Goal: Information Seeking & Learning: Understand process/instructions

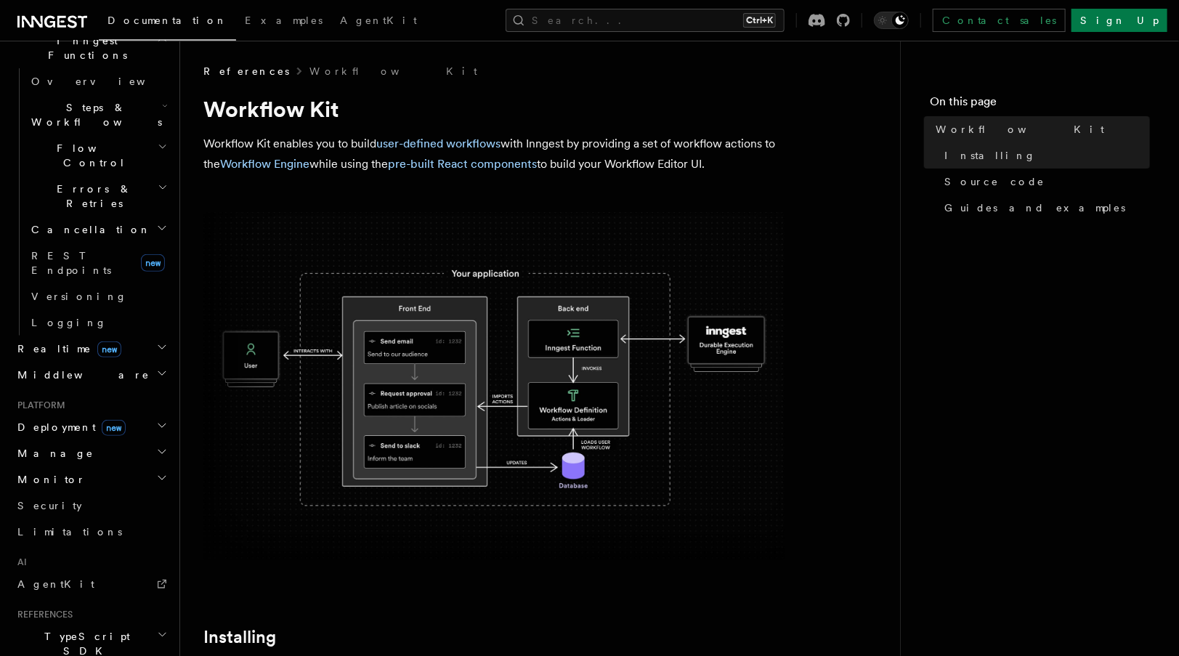
scroll to position [453, 0]
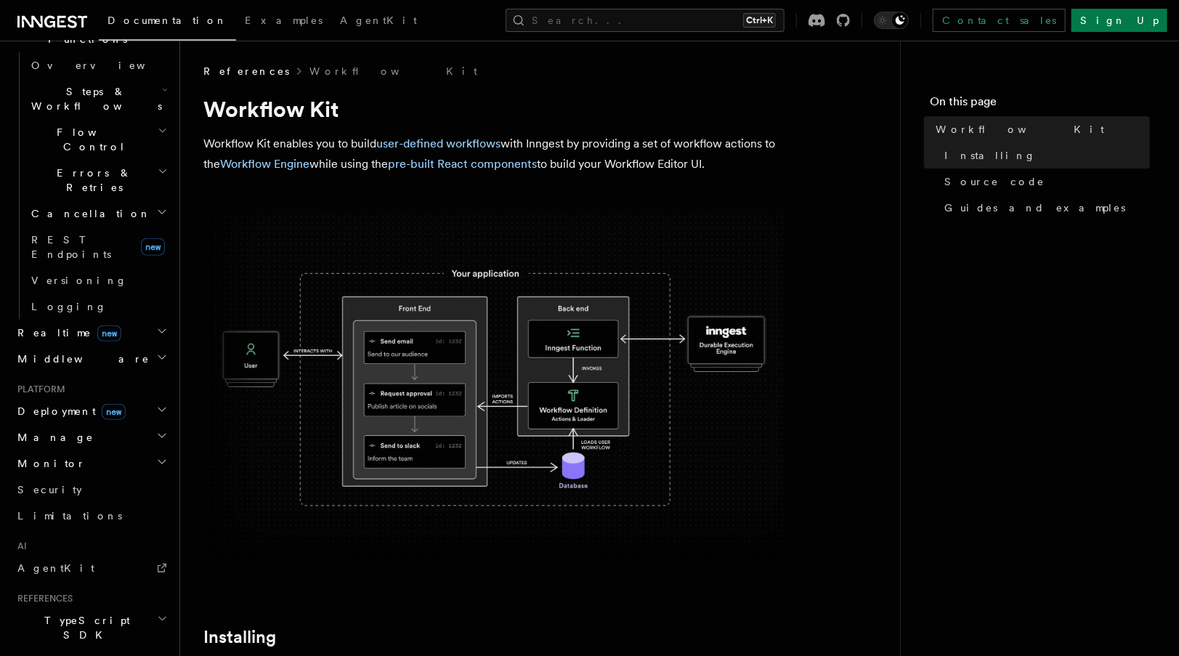
click at [115, 398] on h2 "Deployment new" at bounding box center [91, 411] width 159 height 26
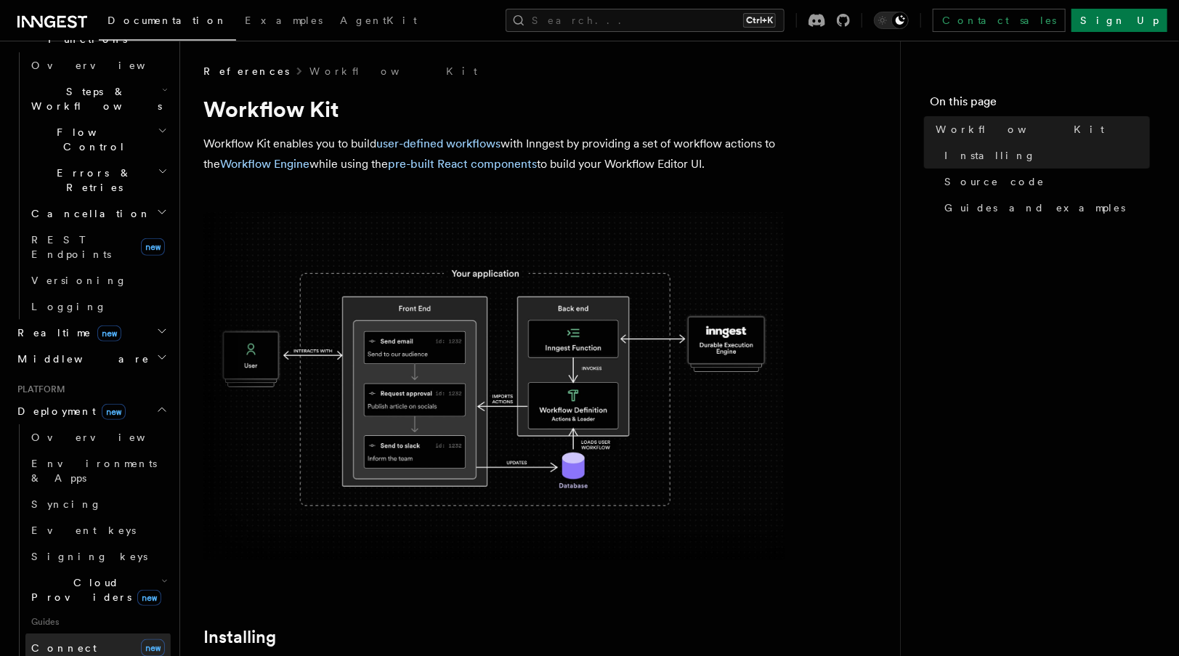
click at [88, 634] on link "Connect new" at bounding box center [97, 648] width 145 height 29
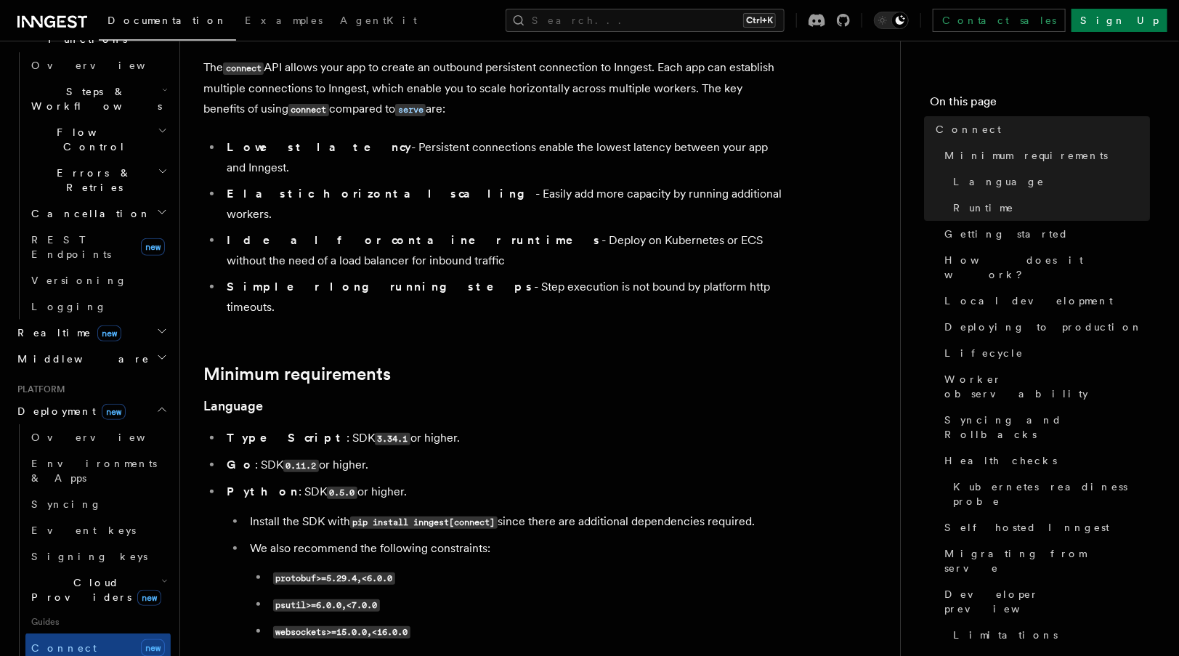
scroll to position [177, 0]
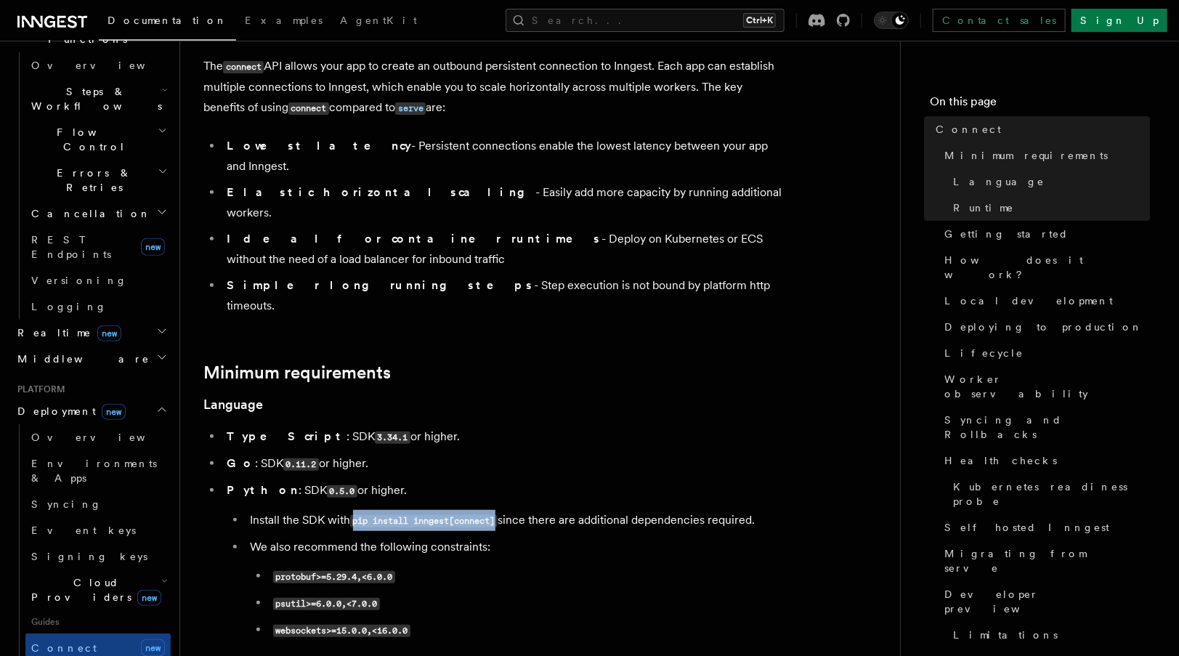
drag, startPoint x: 501, startPoint y: 462, endPoint x: 355, endPoint y: 461, distance: 146.1
click at [355, 515] on code "pip install inngest[connect]" at bounding box center [424, 521] width 148 height 12
drag, startPoint x: 355, startPoint y: 461, endPoint x: 387, endPoint y: 461, distance: 32.0
copy code "pip install inngest[connect]"
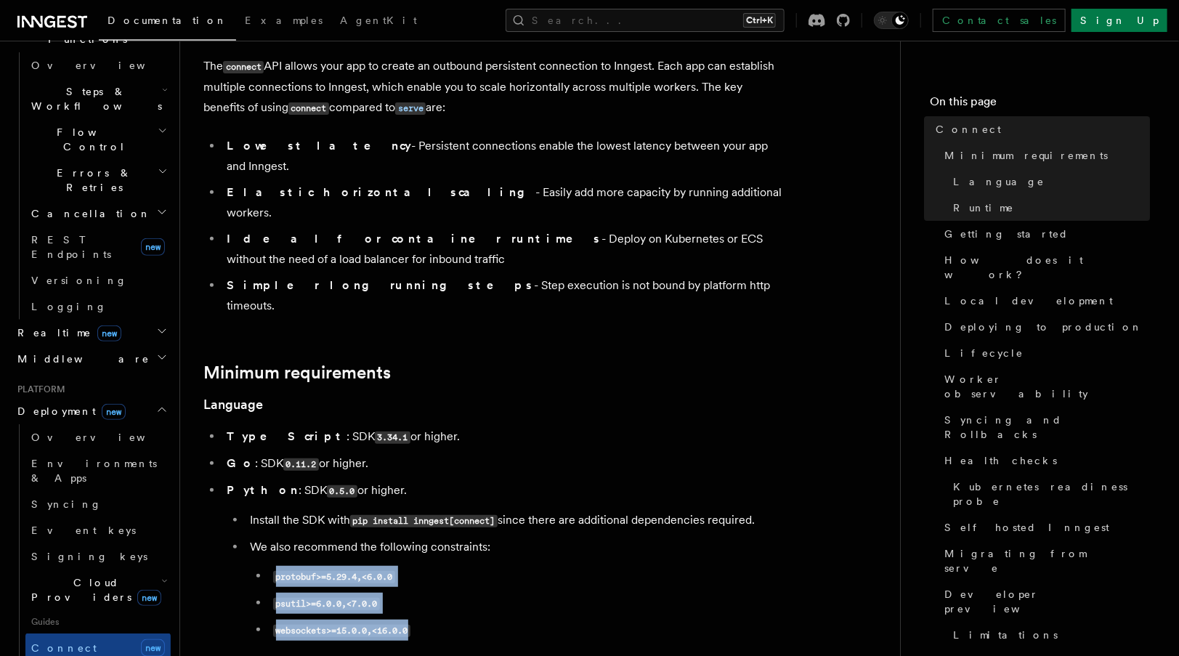
drag, startPoint x: 430, startPoint y: 569, endPoint x: 205, endPoint y: 510, distance: 232.8
click at [205, 510] on ul "TypeScript : SDK 3.34.1 or higher. Go : SDK 0.11.2 or higher. Python : SDK 0.5.…" at bounding box center [493, 534] width 581 height 214
drag, startPoint x: 205, startPoint y: 510, endPoint x: 310, endPoint y: 525, distance: 105.7
copy ul "protobuf>=5.29.4,<6.0.0 psutil>=6.0.0,<7.0.0 websockets>=15.0.0,<16.0.0"
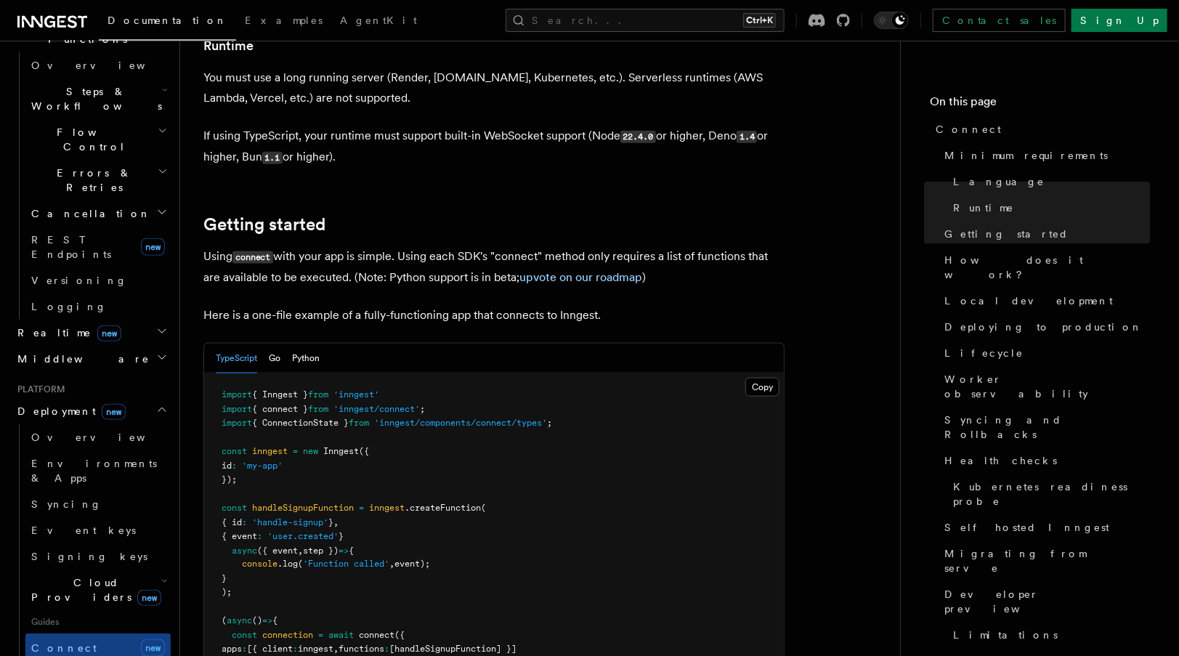
scroll to position [833, 0]
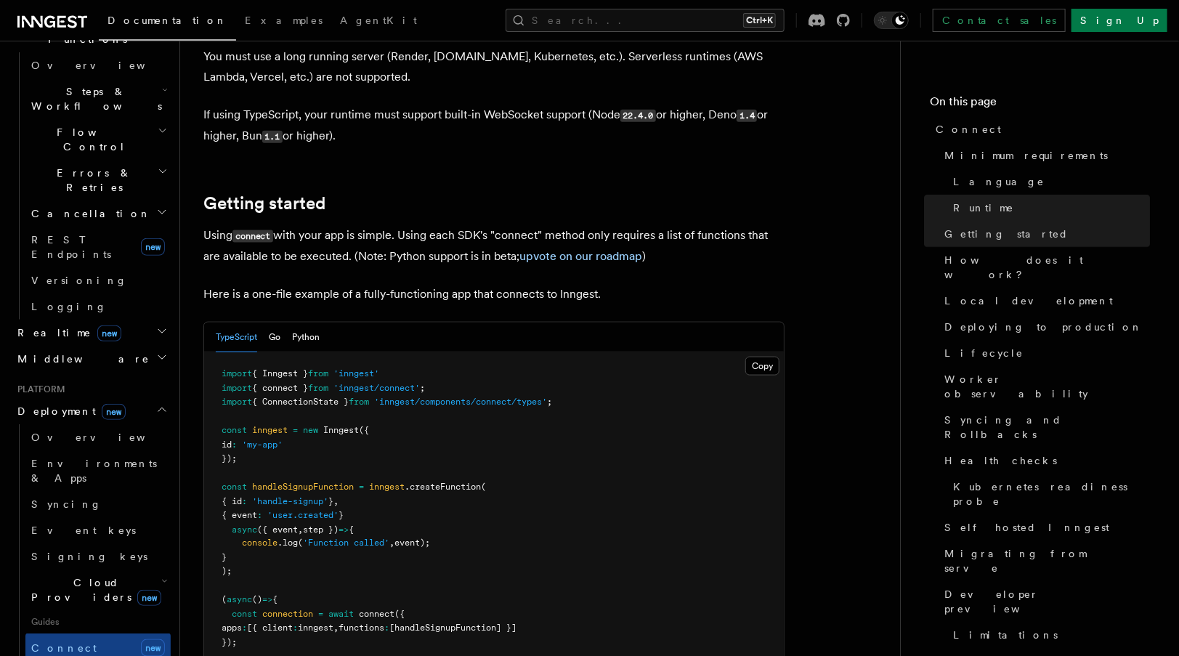
click at [326, 323] on div "TypeScript Go Python" at bounding box center [494, 338] width 580 height 30
click at [311, 323] on button "Python" at bounding box center [306, 338] width 28 height 30
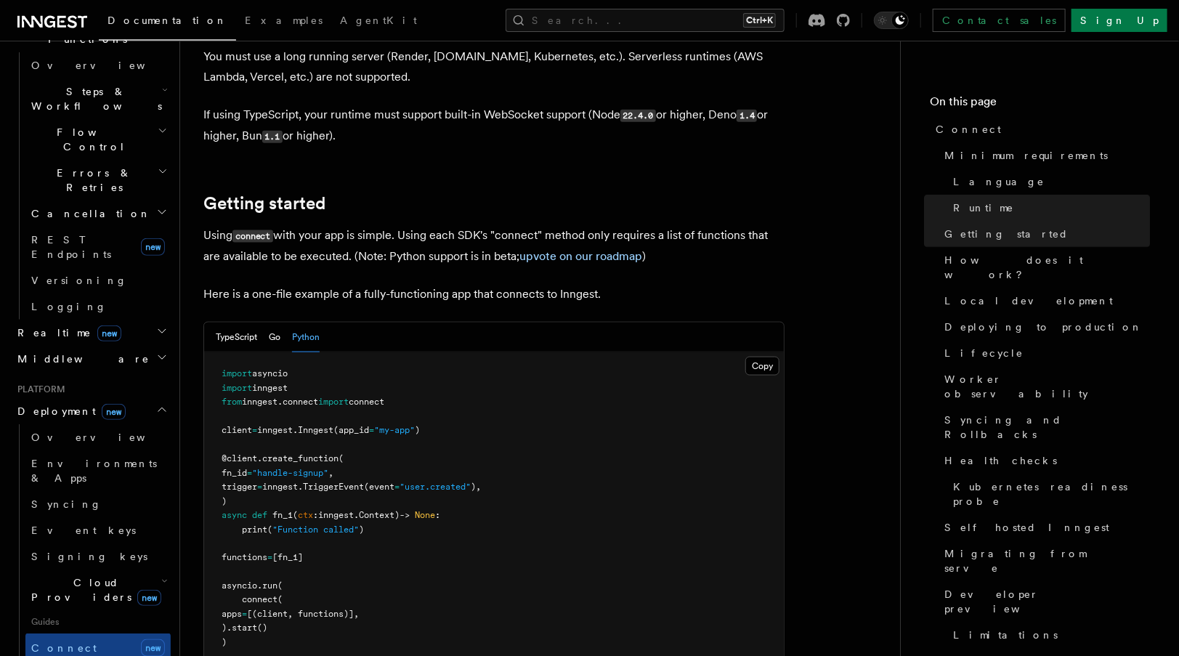
click at [97, 326] on span "new" at bounding box center [109, 334] width 24 height 16
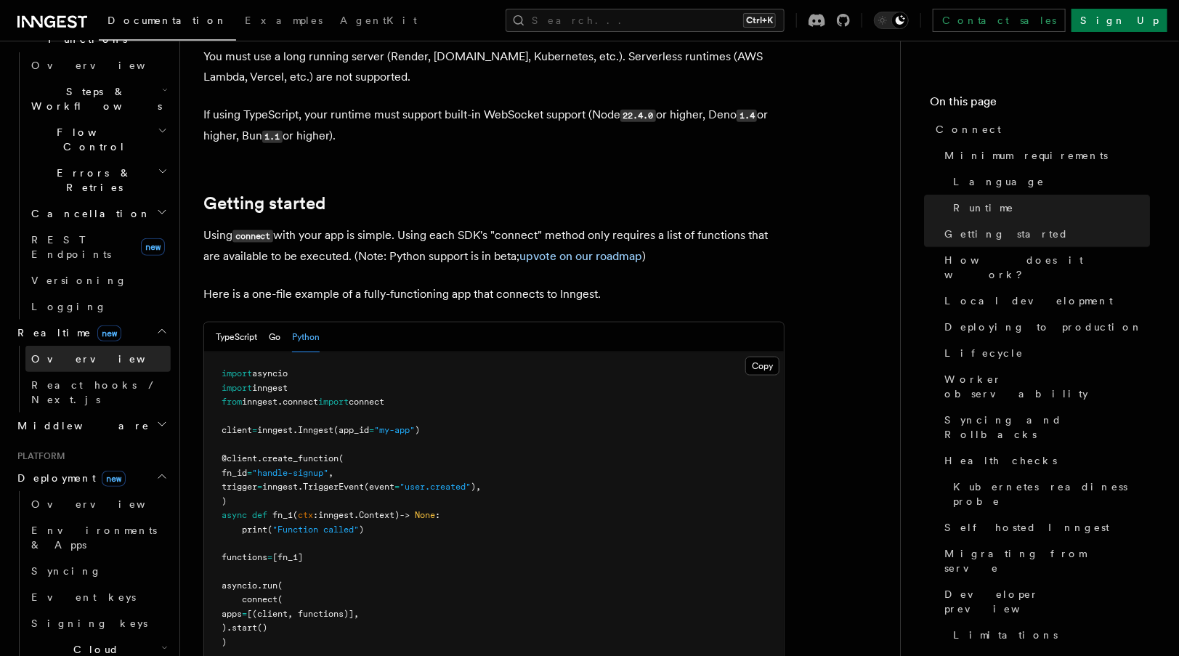
click at [78, 346] on link "Overview" at bounding box center [97, 359] width 145 height 26
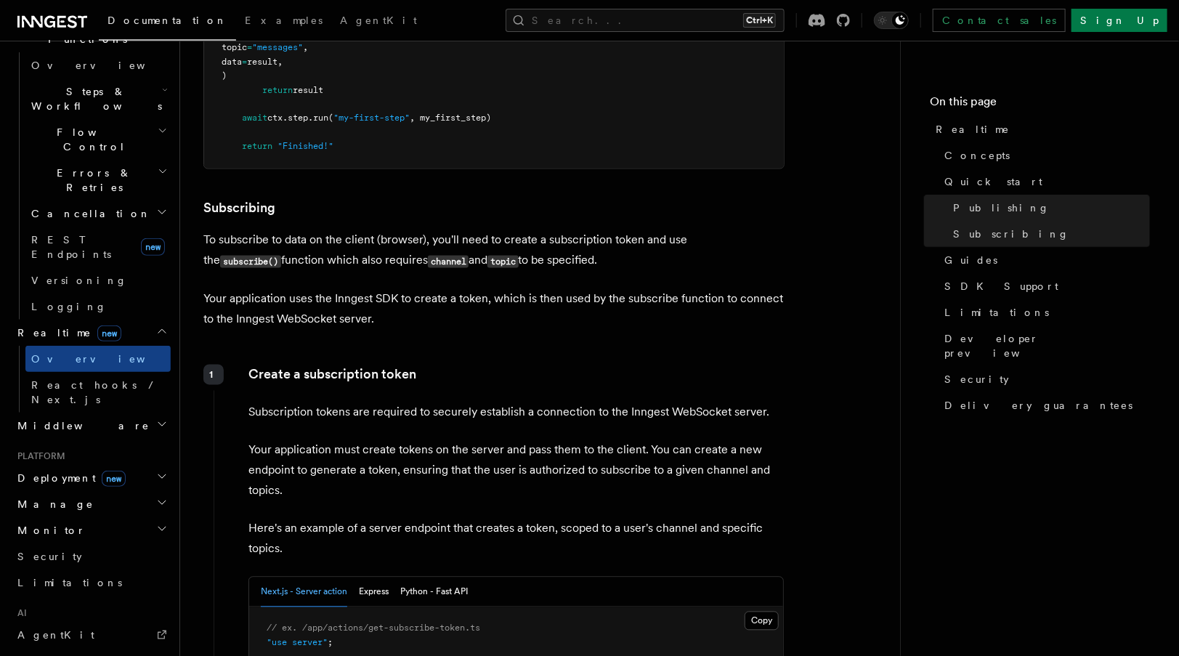
scroll to position [1278, 0]
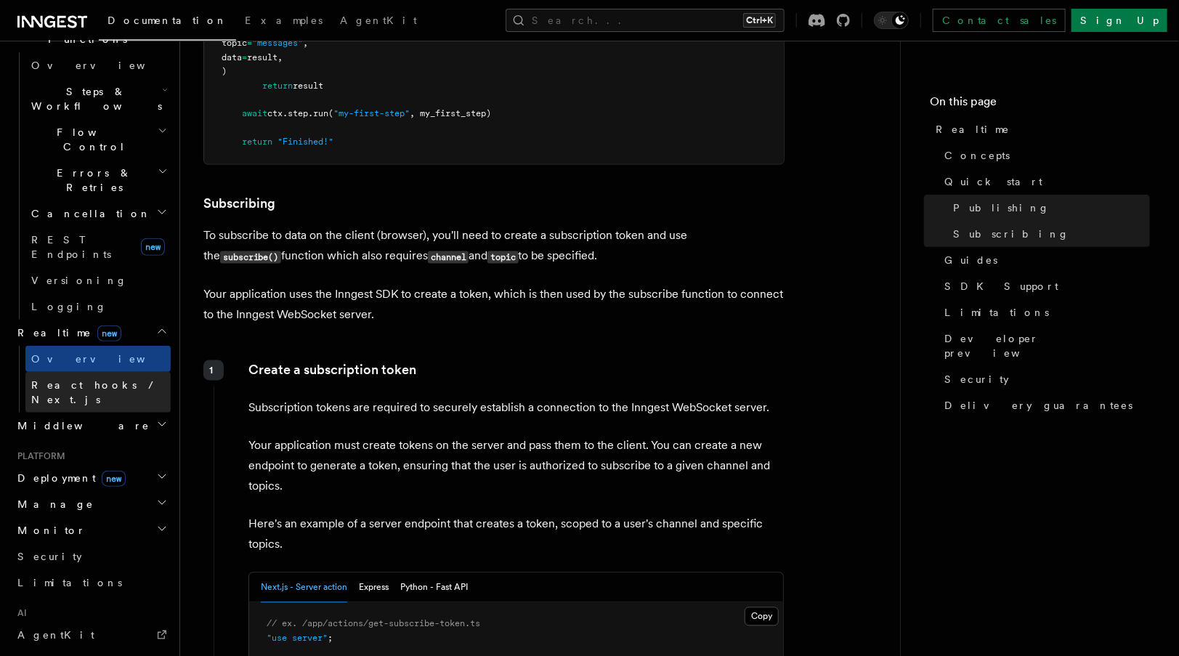
click at [120, 379] on span "React hooks / Next.js" at bounding box center [95, 392] width 129 height 26
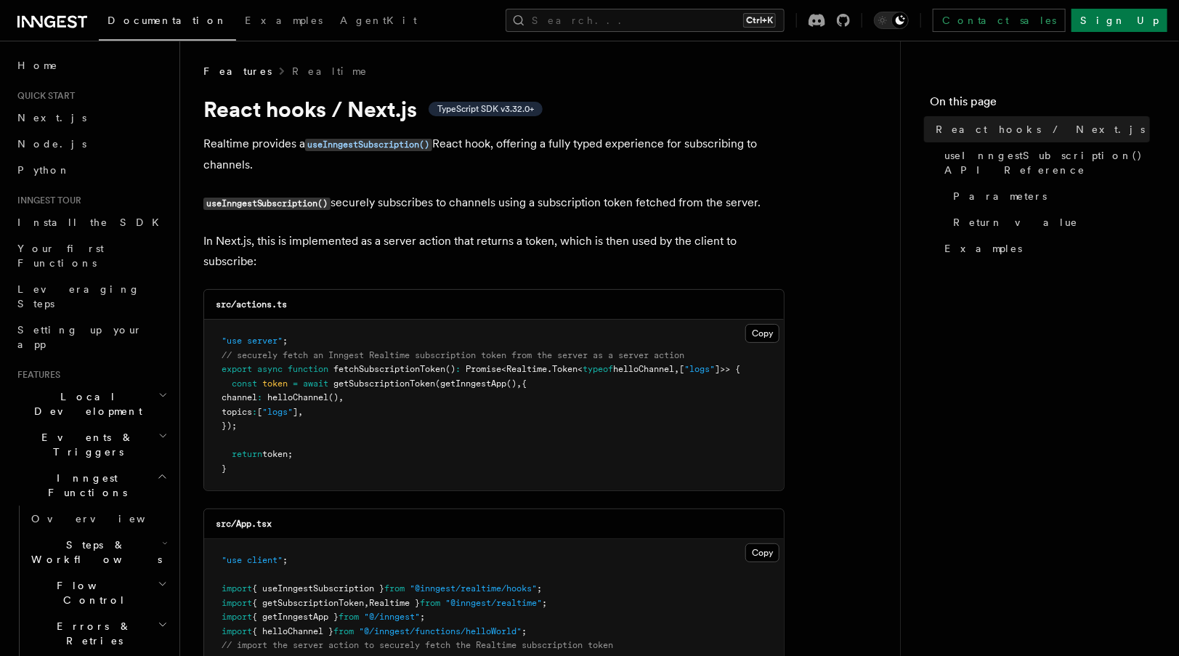
click at [116, 465] on h2 "Inngest Functions" at bounding box center [91, 485] width 159 height 41
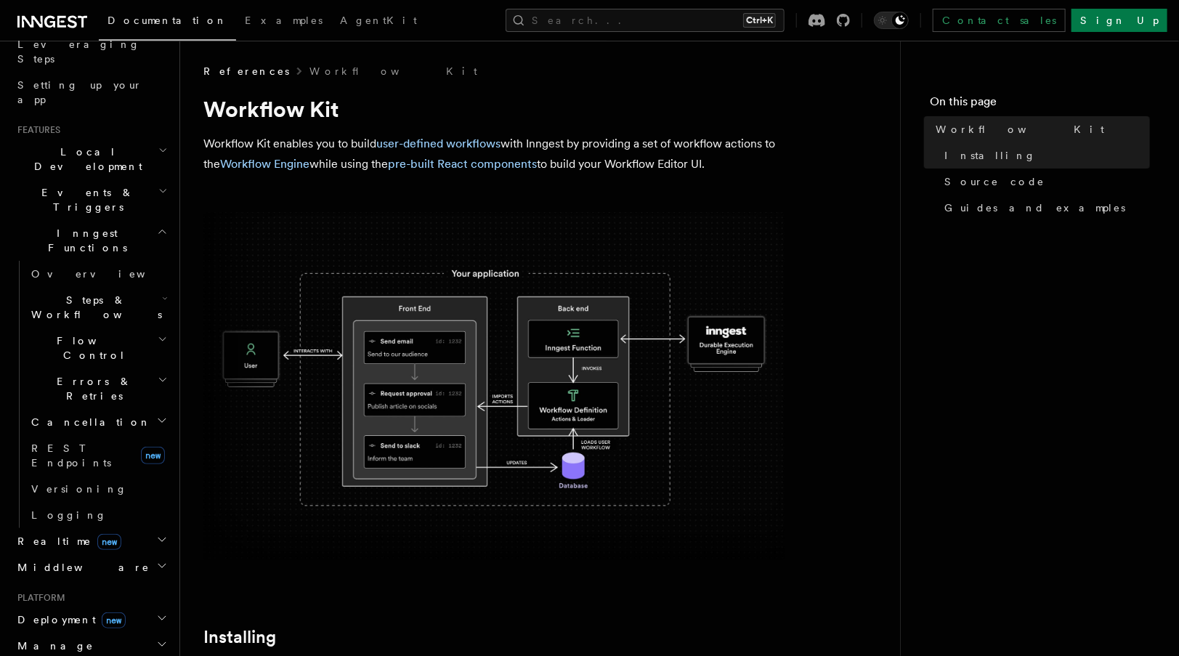
scroll to position [251, 0]
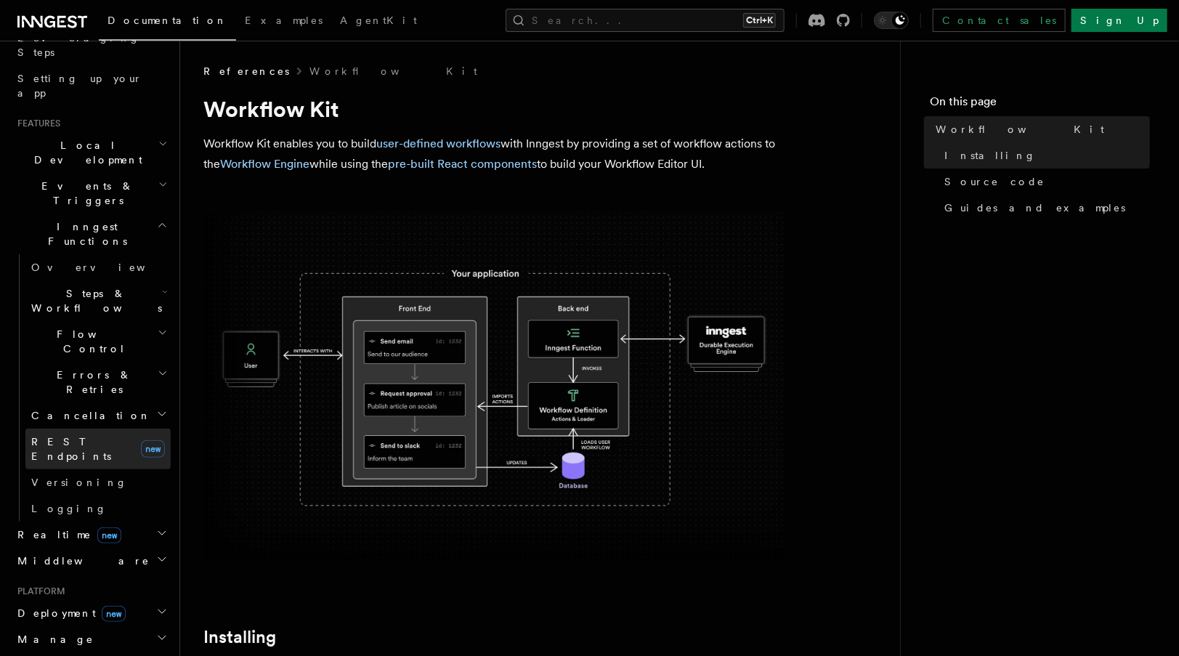
click at [96, 436] on span "REST Endpoints" at bounding box center [71, 449] width 80 height 26
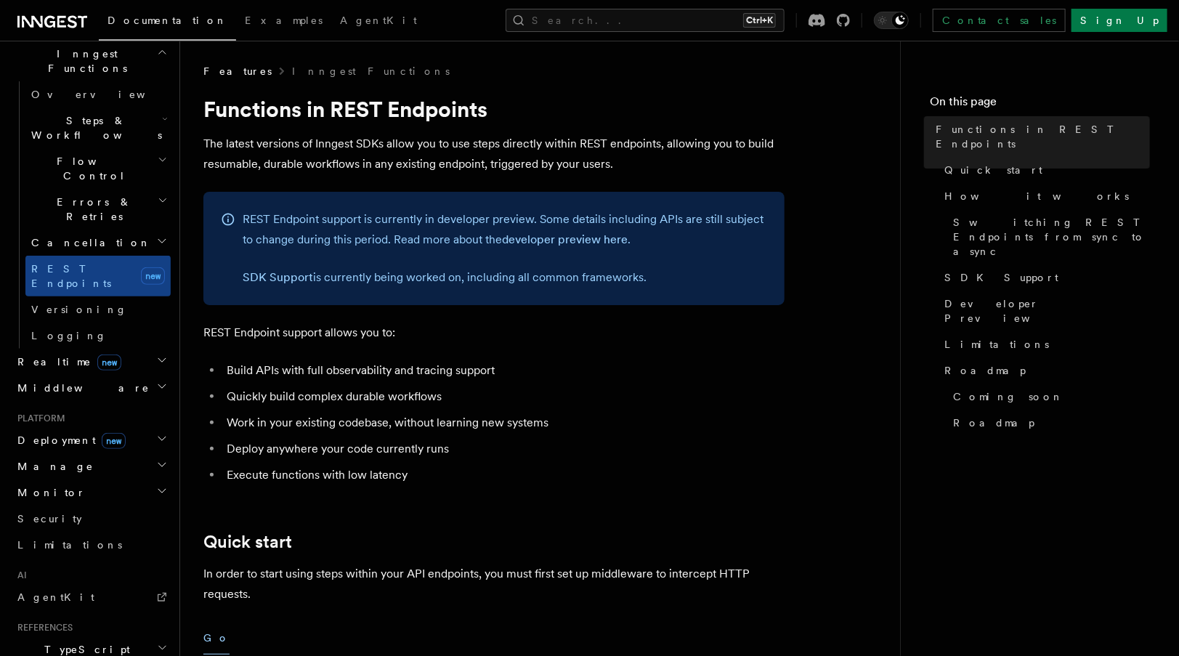
scroll to position [425, 0]
click at [102, 432] on span "new" at bounding box center [114, 440] width 24 height 16
click at [82, 604] on span "Cloud Providers new" at bounding box center [93, 618] width 136 height 29
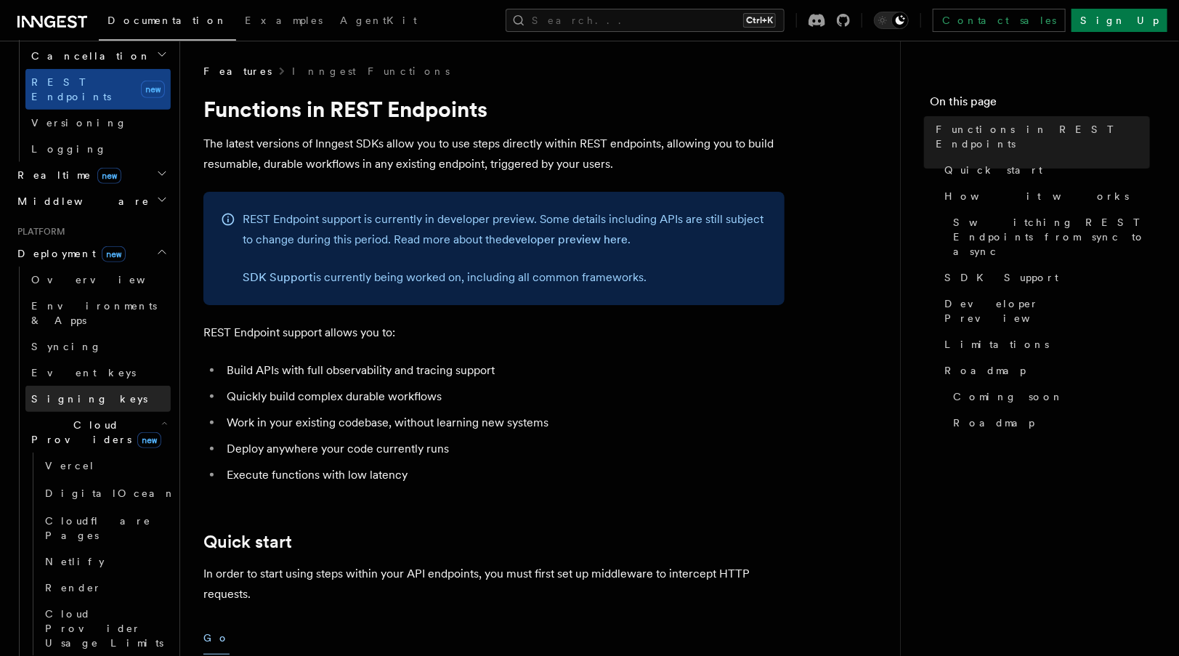
scroll to position [618, 0]
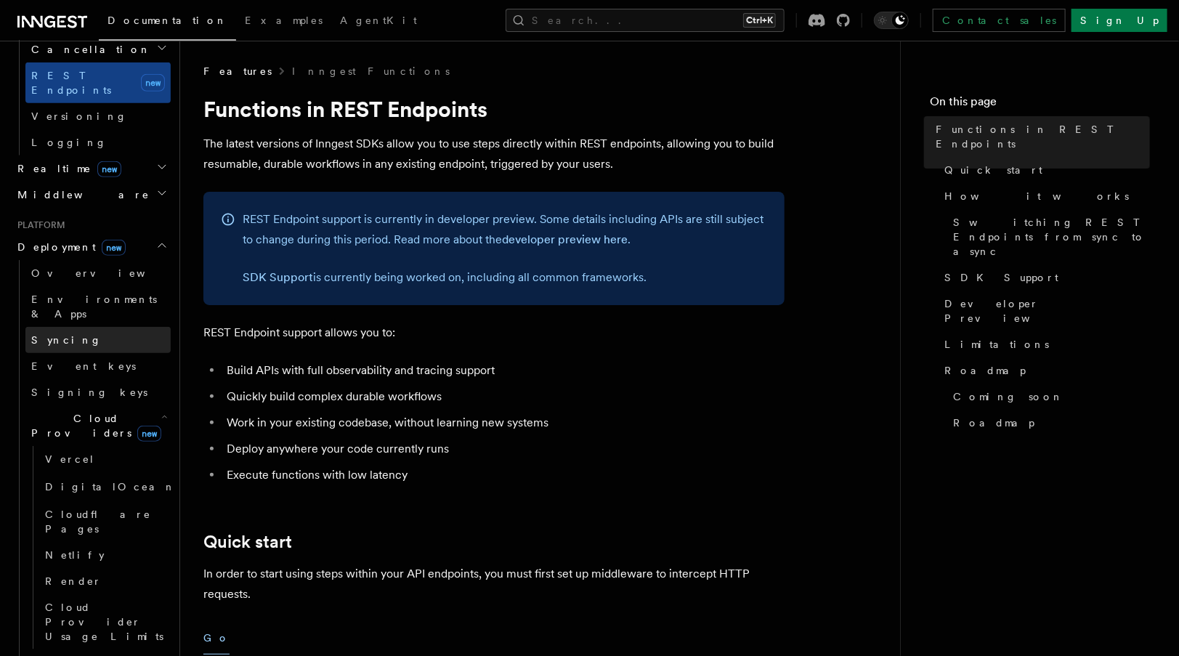
click at [91, 327] on link "Syncing" at bounding box center [97, 340] width 145 height 26
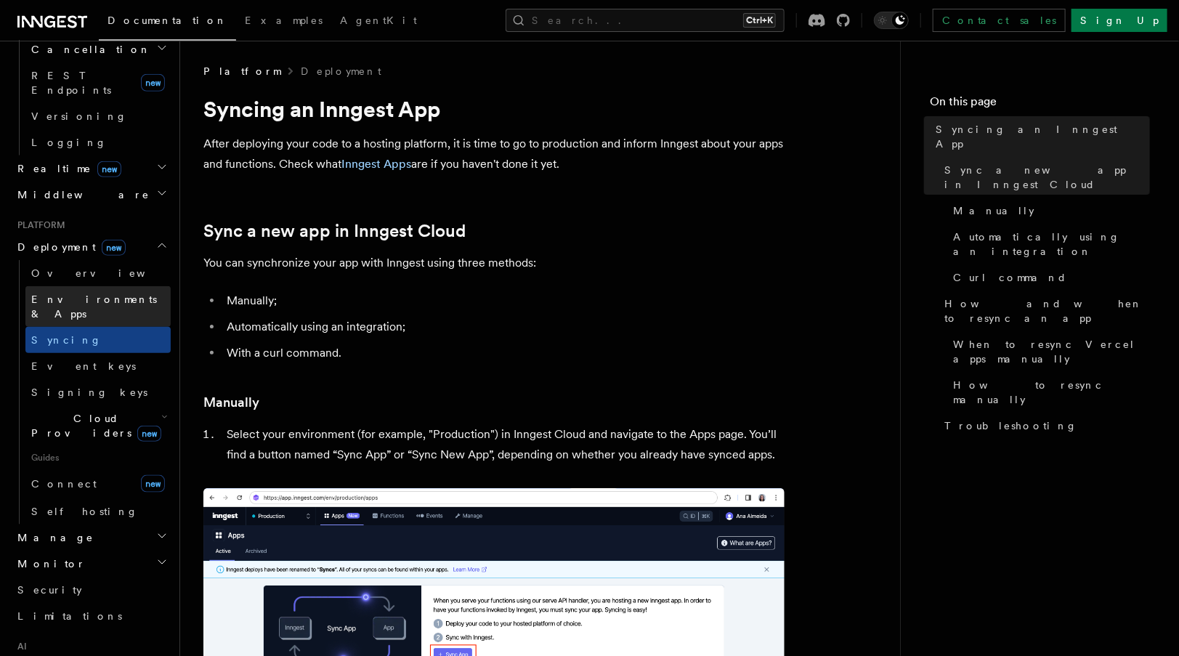
click at [93, 294] on span "Environments & Apps" at bounding box center [94, 307] width 126 height 26
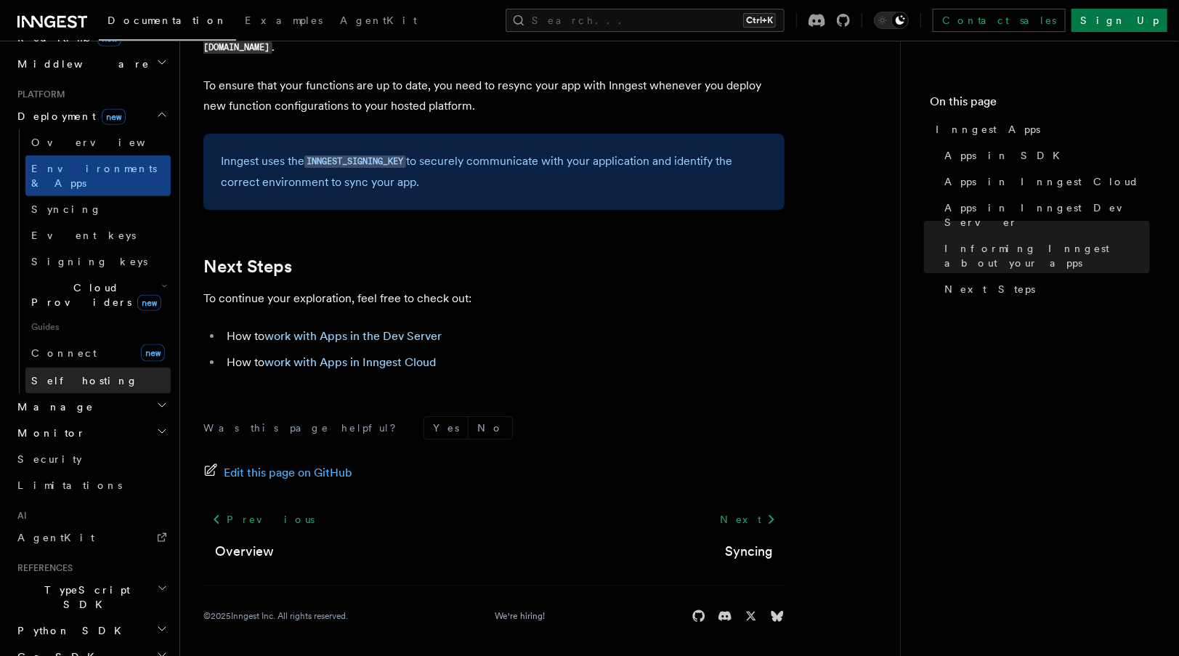
scroll to position [770, 0]
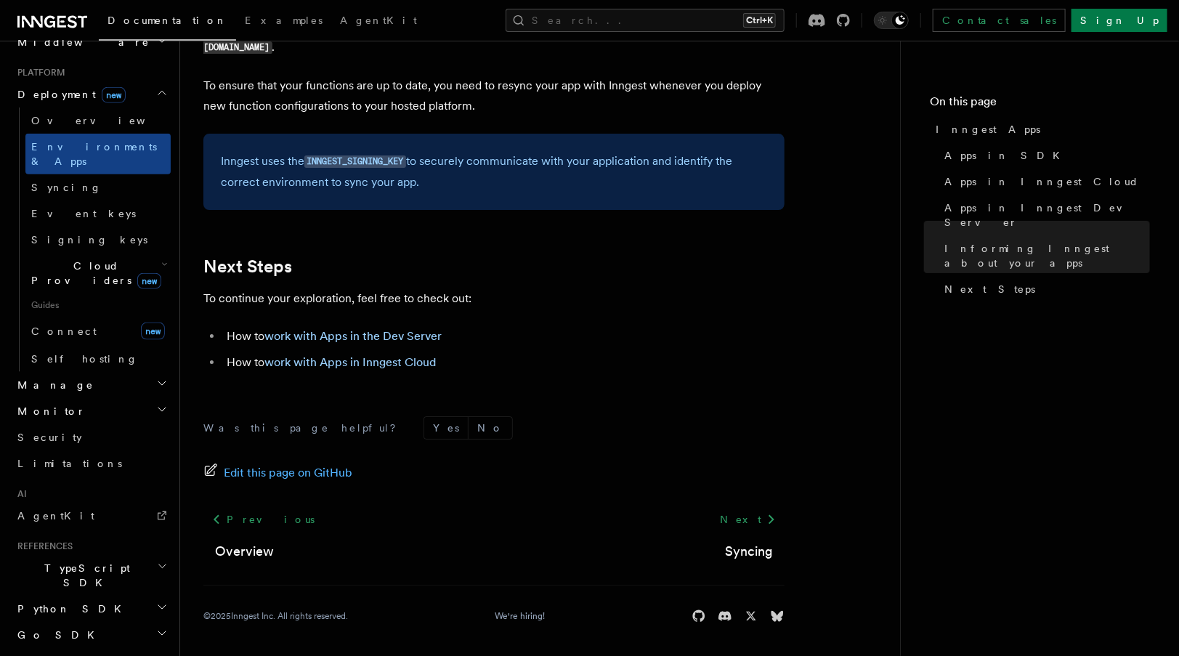
click at [86, 398] on h2 "Monitor" at bounding box center [91, 411] width 159 height 26
click at [83, 372] on h2 "Manage" at bounding box center [91, 385] width 159 height 26
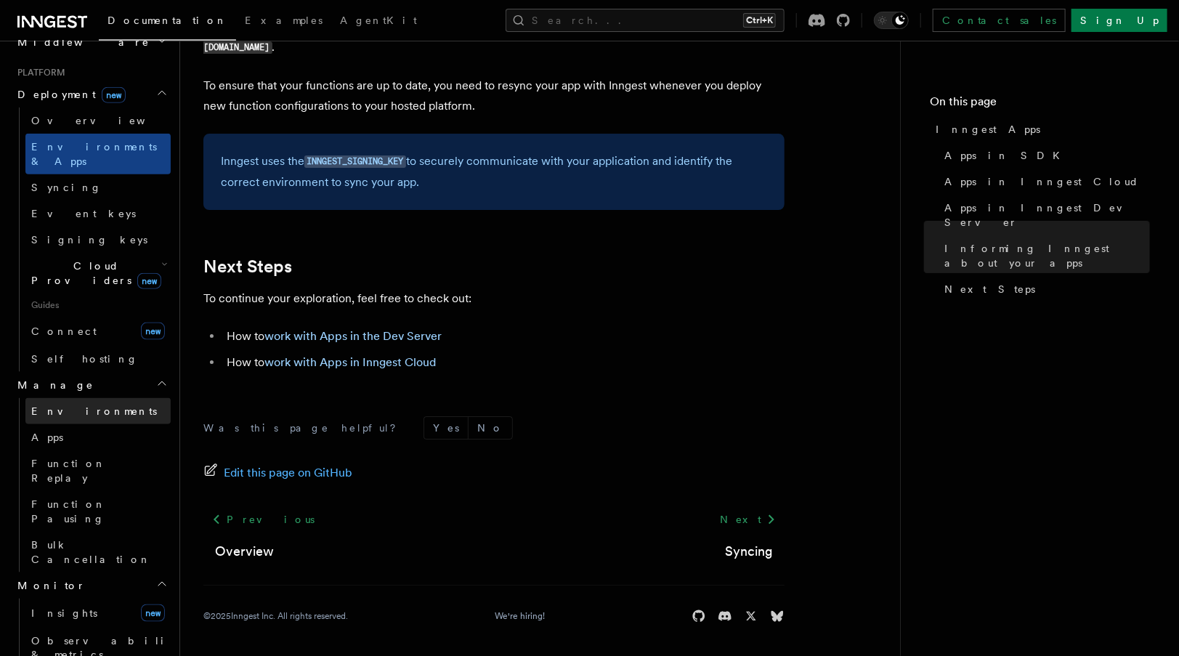
click at [73, 398] on link "Environments" at bounding box center [97, 411] width 145 height 26
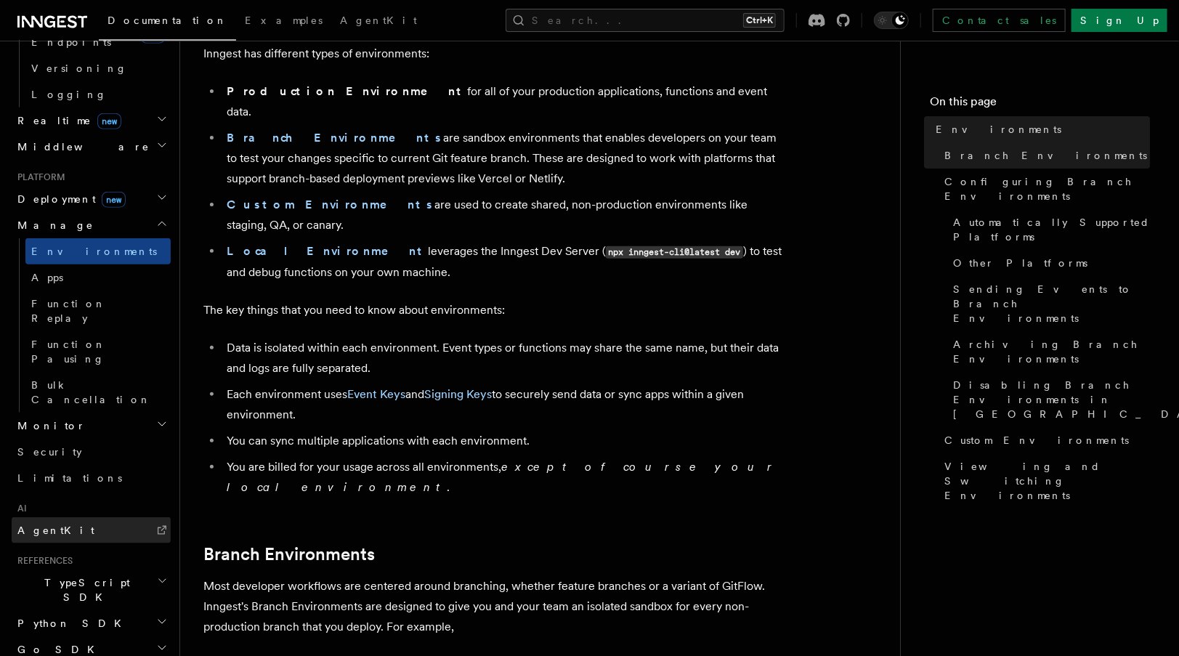
scroll to position [114, 0]
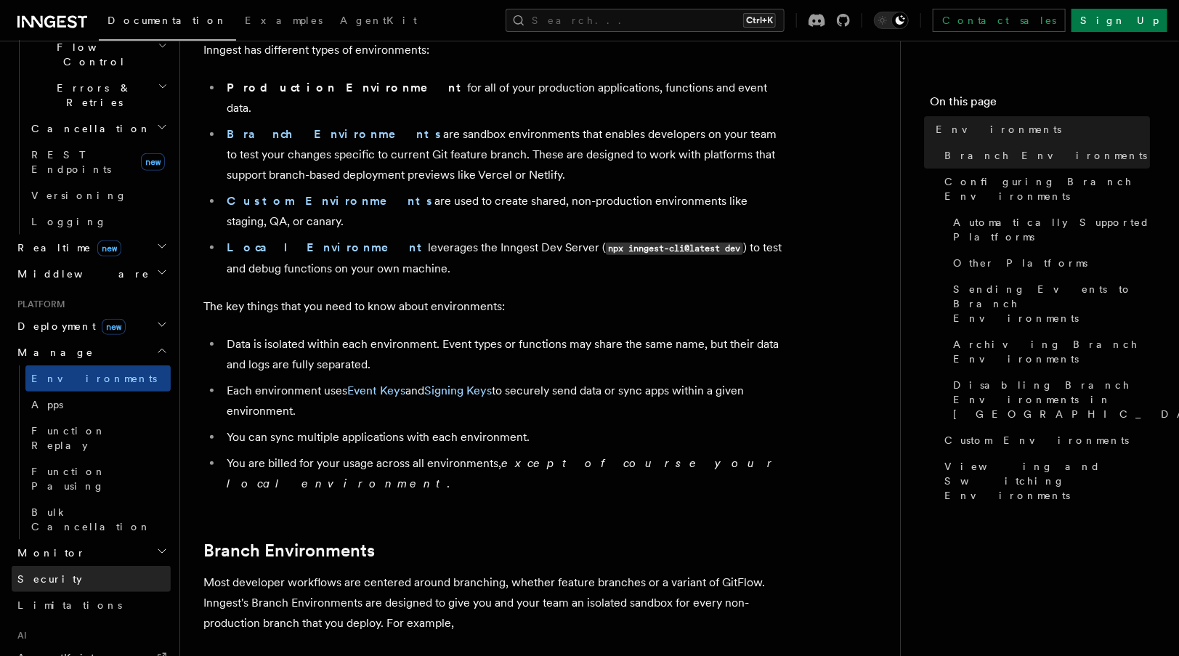
scroll to position [537, 0]
click at [48, 573] on span "Security" at bounding box center [49, 580] width 65 height 15
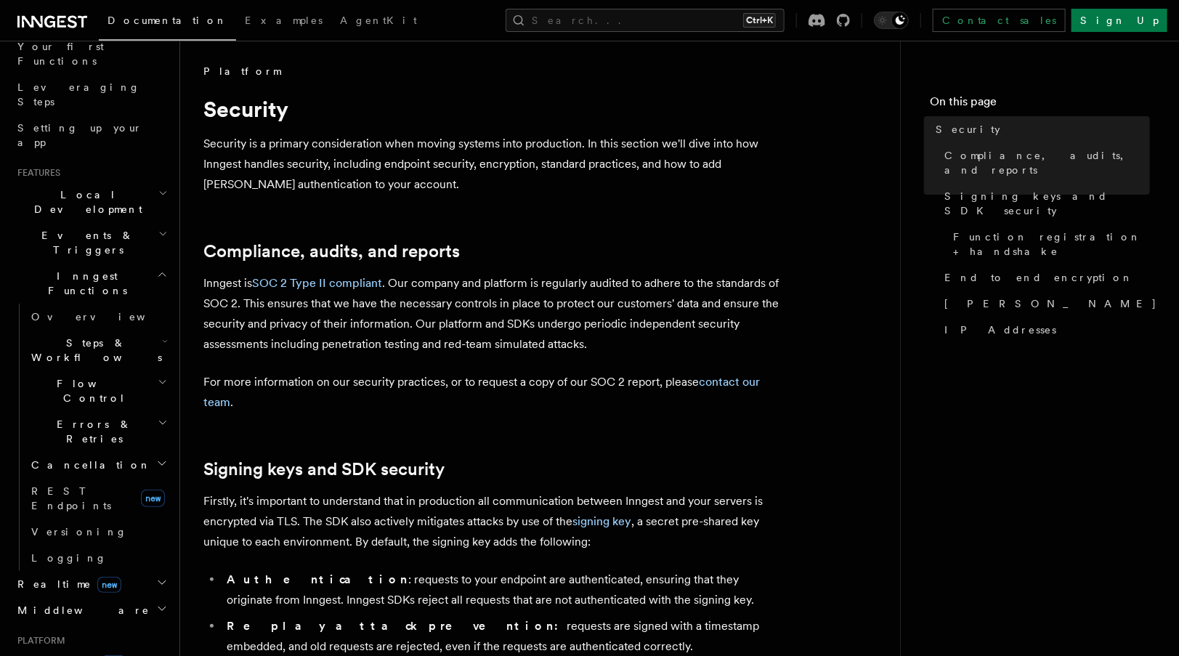
scroll to position [180, 0]
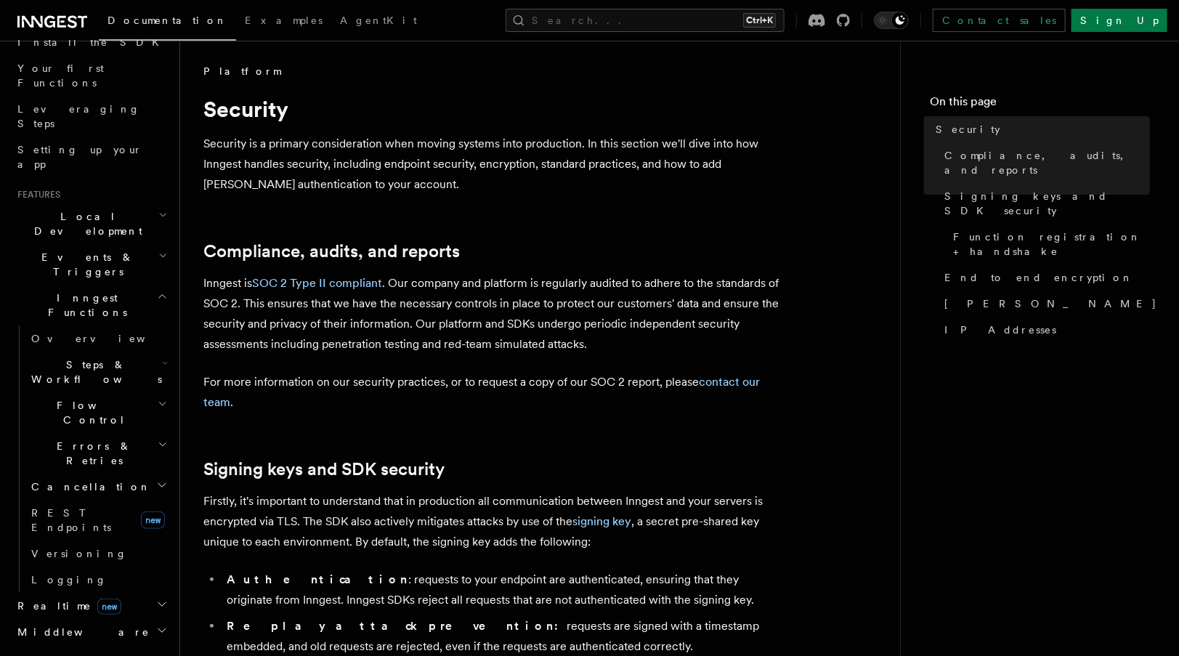
click at [89, 209] on span "Local Development" at bounding box center [85, 223] width 147 height 29
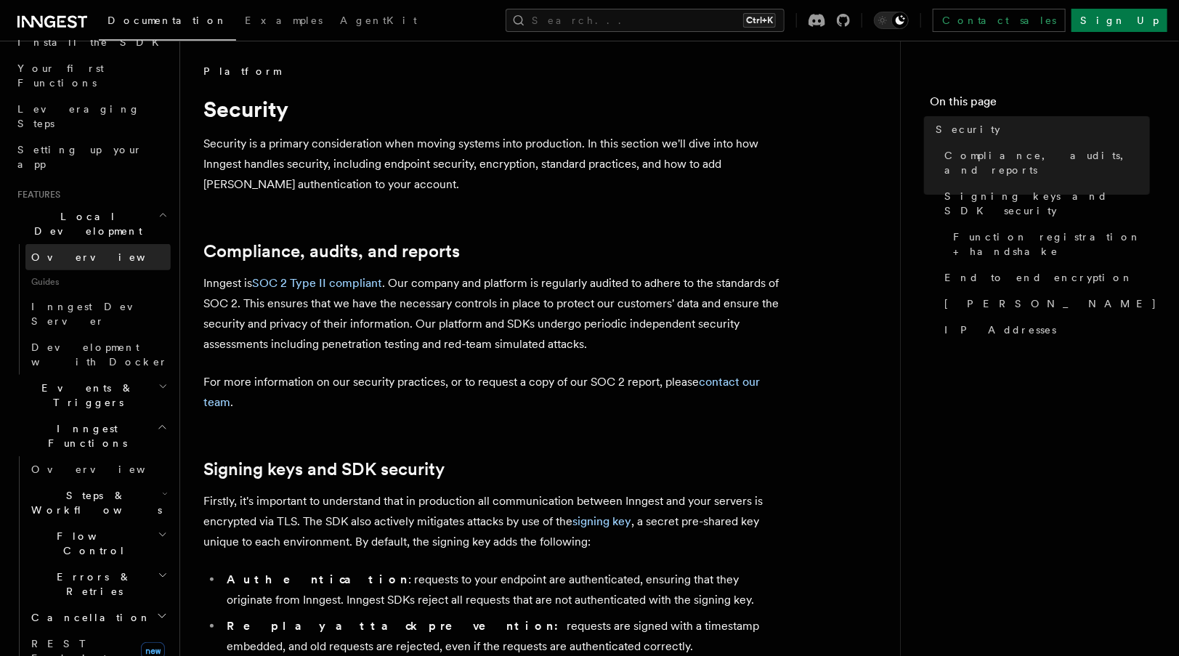
click at [81, 244] on link "Overview" at bounding box center [97, 257] width 145 height 26
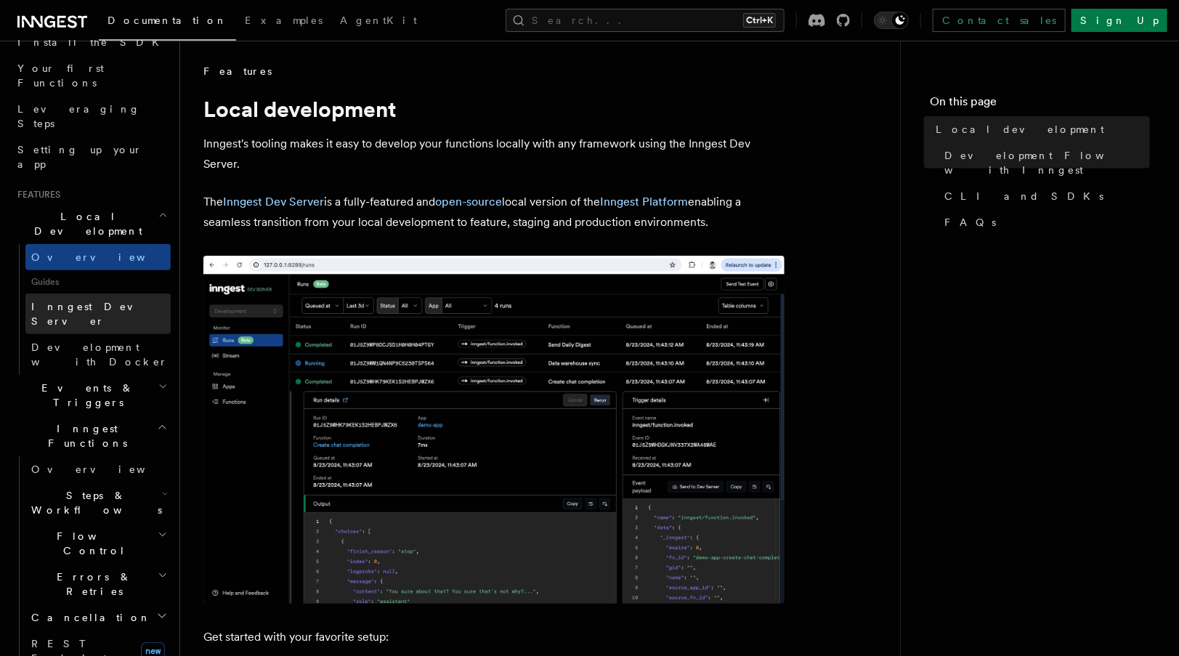
click at [98, 294] on link "Inngest Dev Server" at bounding box center [97, 314] width 145 height 41
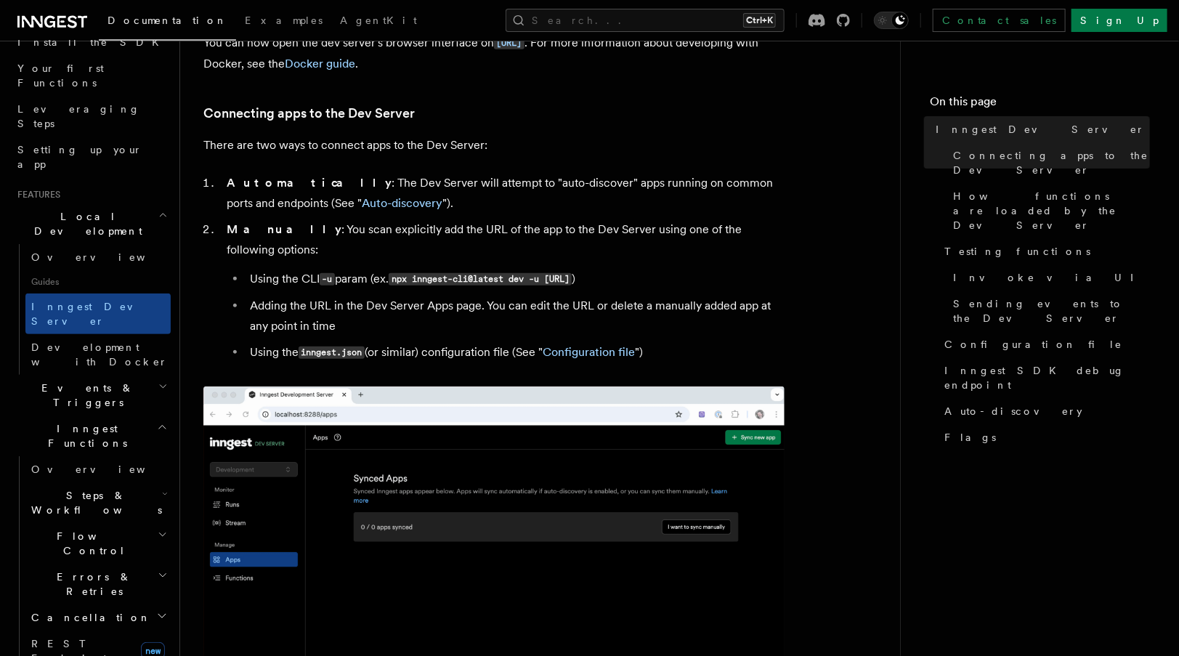
scroll to position [442, 0]
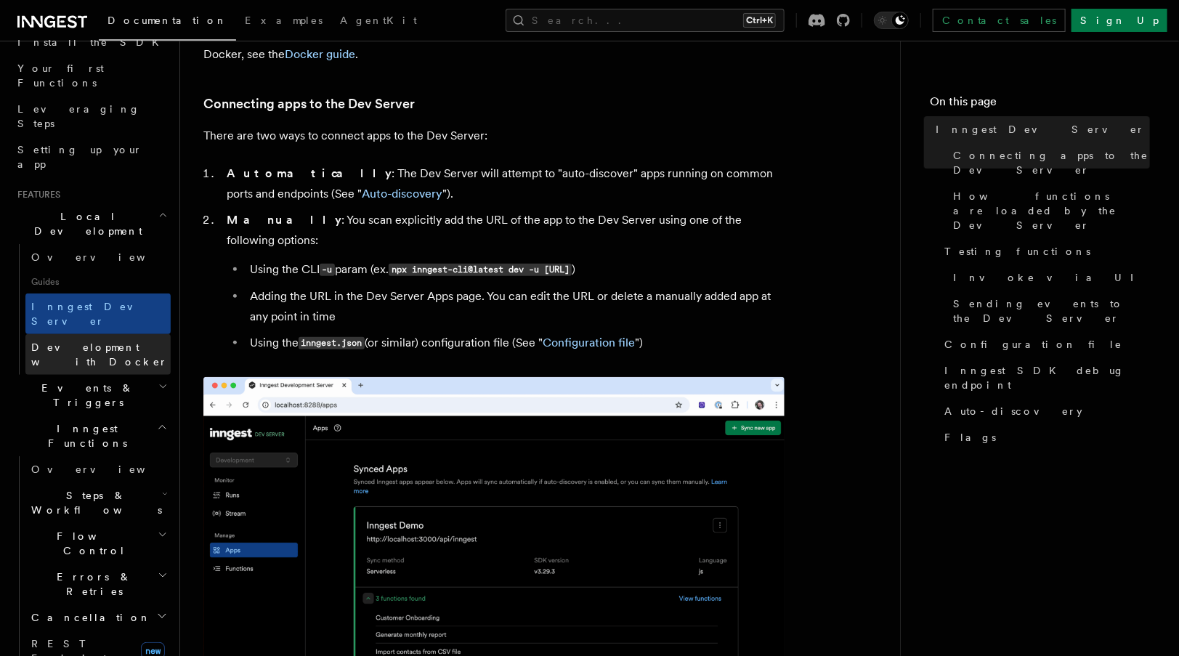
click at [90, 342] on span "Development with Docker" at bounding box center [99, 355] width 137 height 26
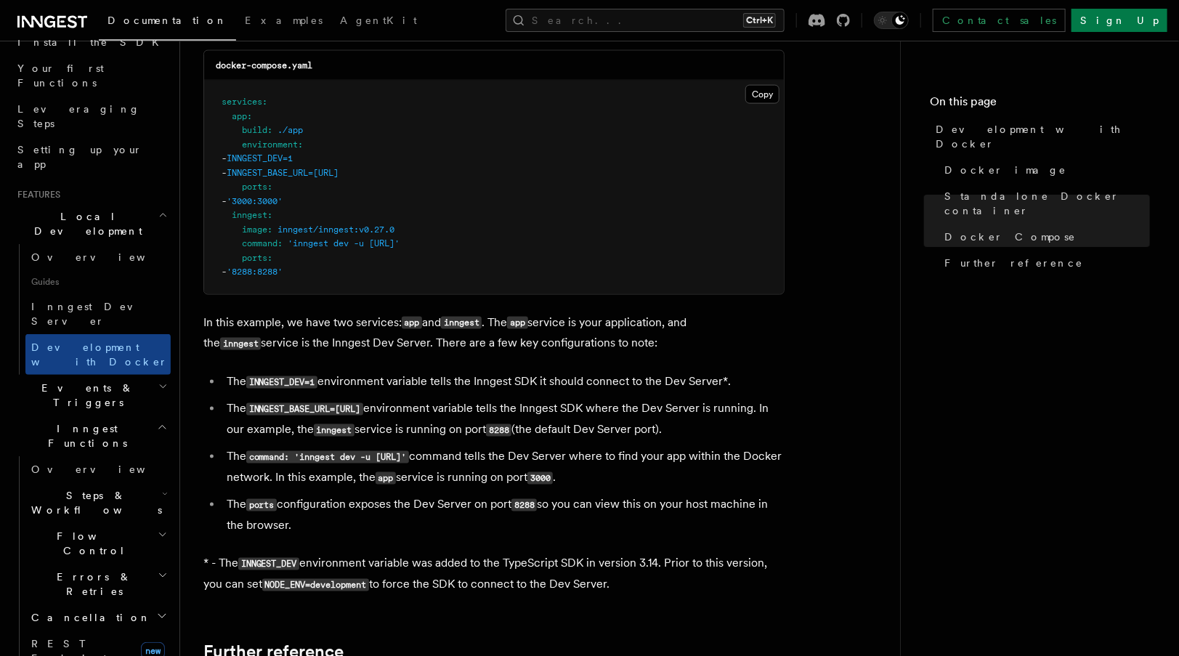
scroll to position [1005, 0]
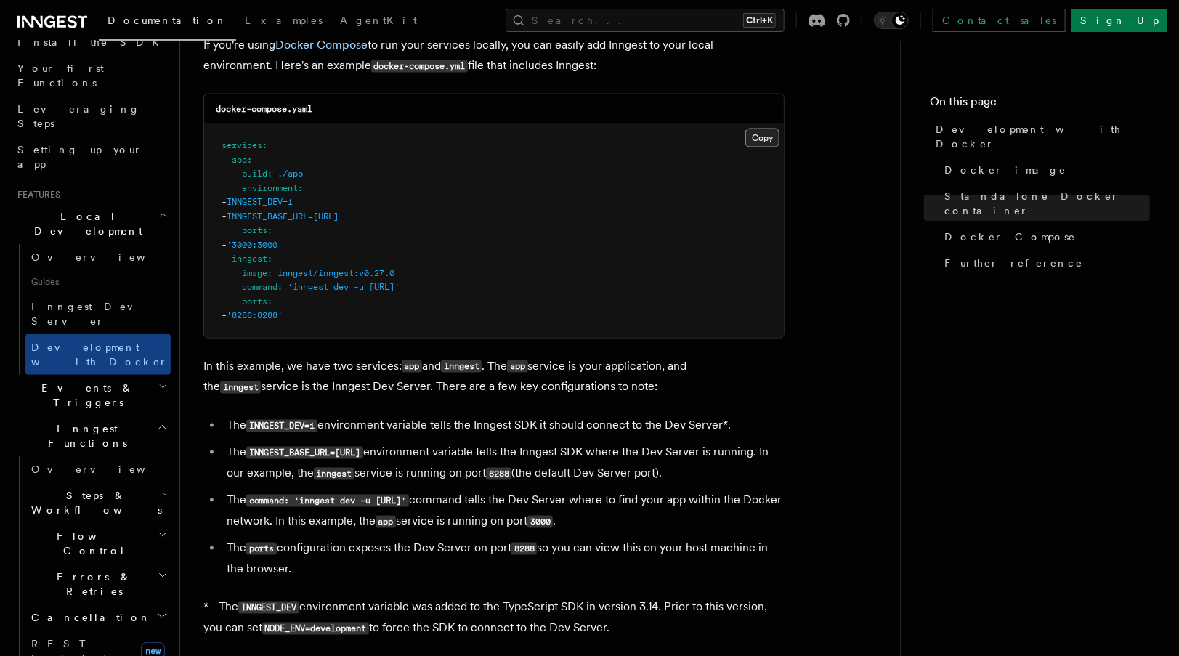
click at [763, 139] on button "Copy Copied" at bounding box center [763, 138] width 34 height 19
drag, startPoint x: 339, startPoint y: 206, endPoint x: 253, endPoint y: 206, distance: 85.8
click at [253, 206] on pre "services : app : build : ./app environment : - INNGEST_DEV=1 - INNGEST_BASE_URL…" at bounding box center [494, 231] width 580 height 214
drag, startPoint x: 253, startPoint y: 206, endPoint x: 274, endPoint y: 206, distance: 21.1
copy span "- INNGEST_DEV=1"
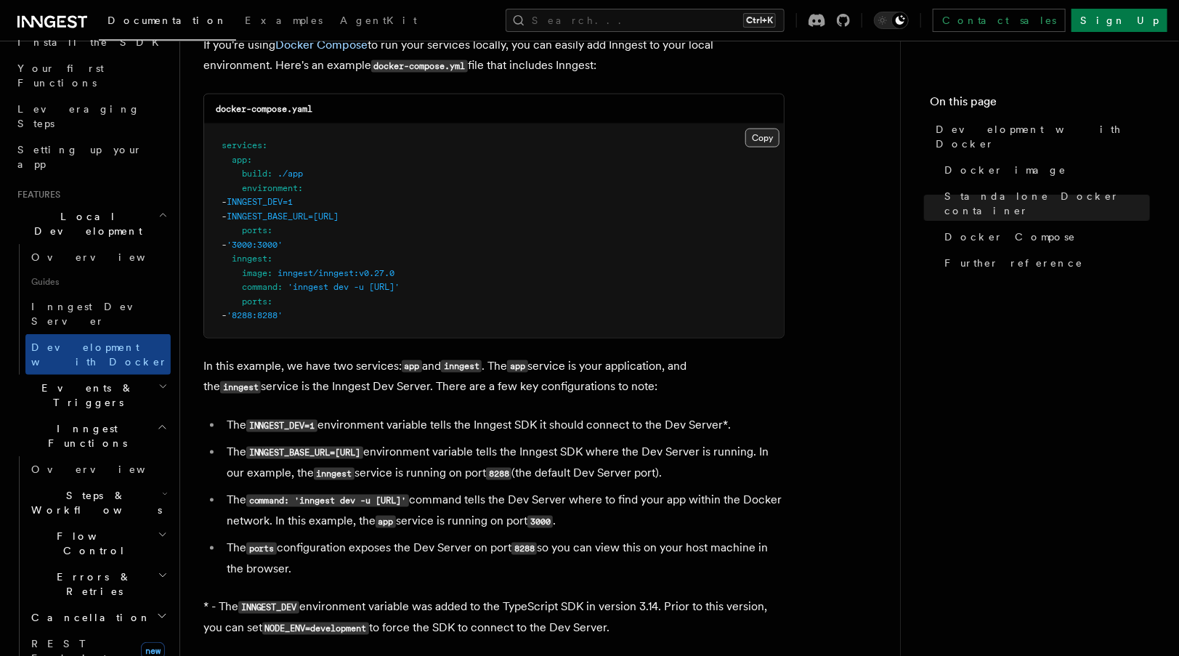
click at [763, 140] on button "Copy Copied" at bounding box center [763, 138] width 34 height 19
